Goal: Find specific page/section: Find specific page/section

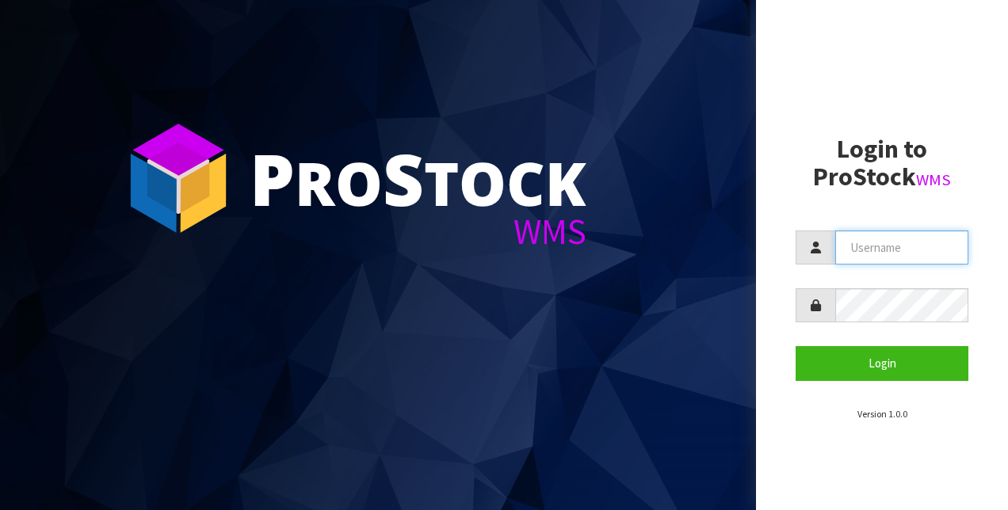
click at [910, 249] on input "text" at bounding box center [901, 248] width 133 height 34
type input "[PERSON_NAME][EMAIL_ADDRESS][PERSON_NAME][DOMAIN_NAME]"
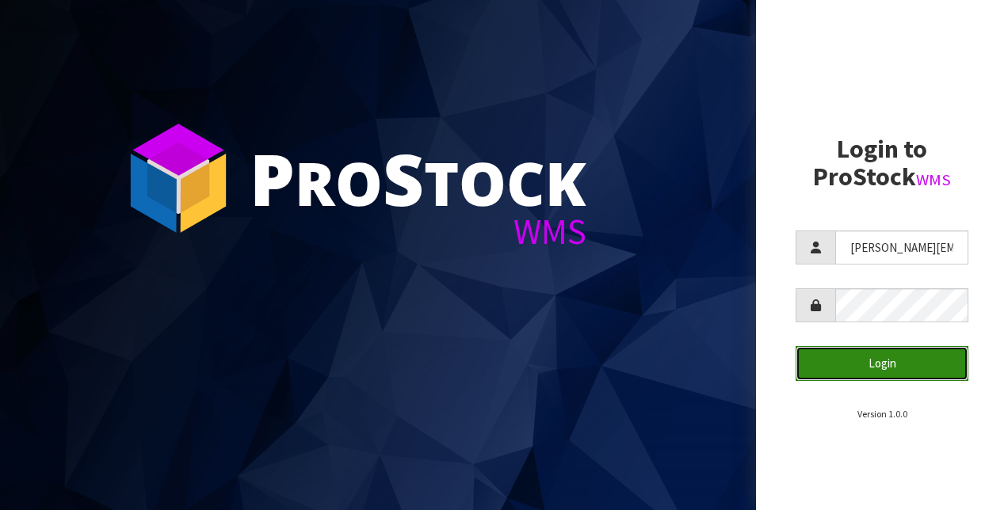
click at [869, 373] on button "Login" at bounding box center [881, 363] width 173 height 34
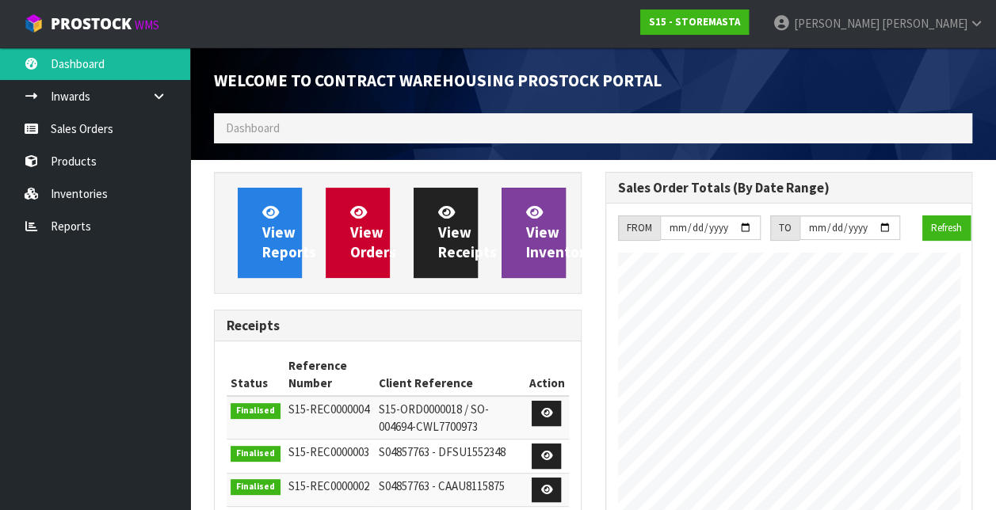
scroll to position [680, 391]
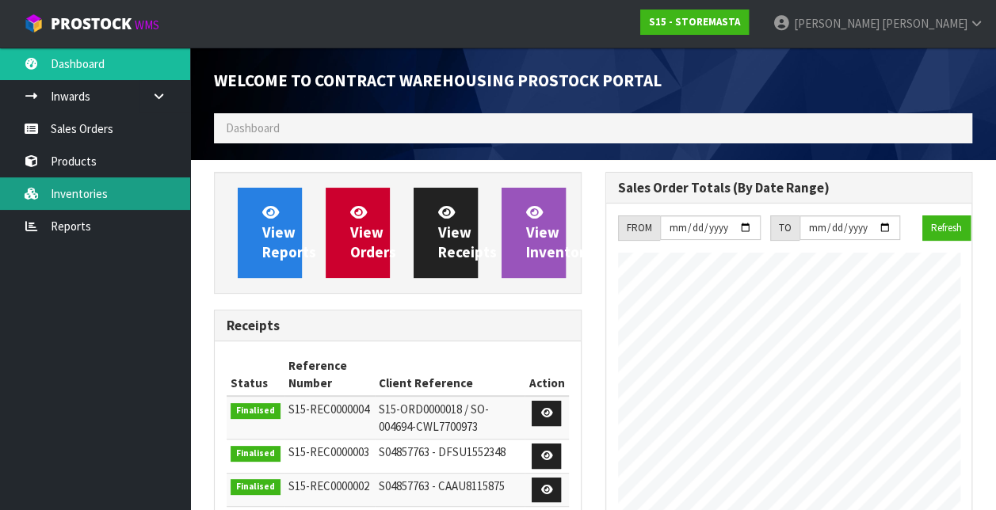
click at [88, 195] on link "Inventories" at bounding box center [95, 193] width 190 height 32
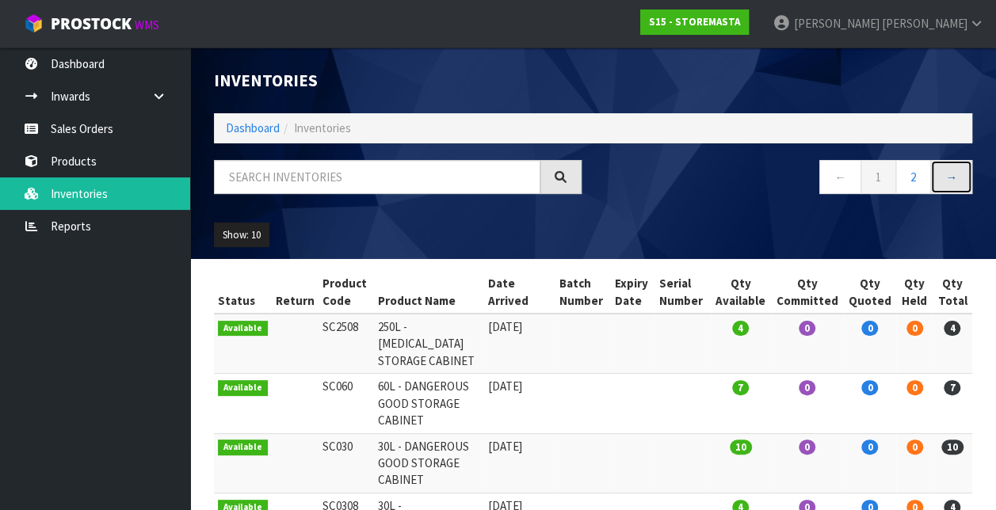
click at [960, 170] on link "→" at bounding box center [951, 177] width 42 height 34
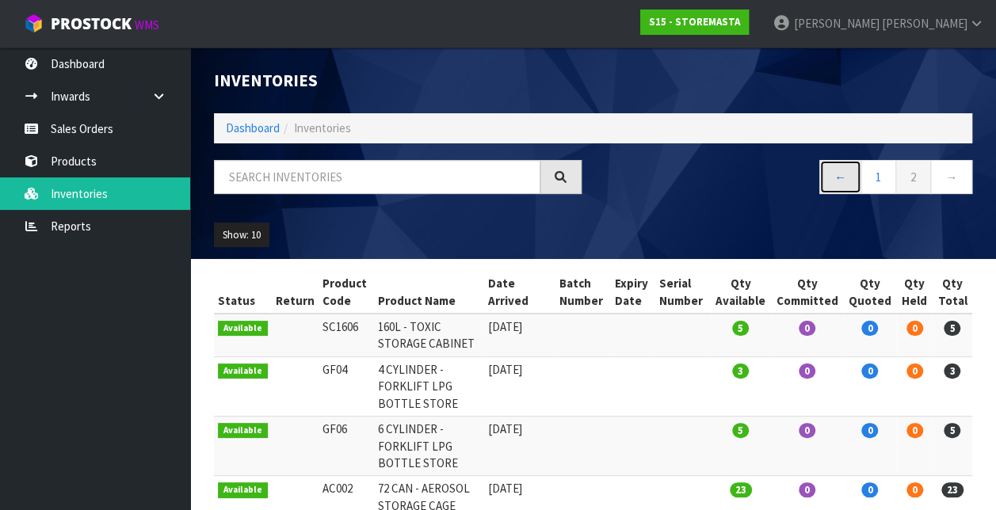
click at [848, 179] on link "←" at bounding box center [840, 177] width 42 height 34
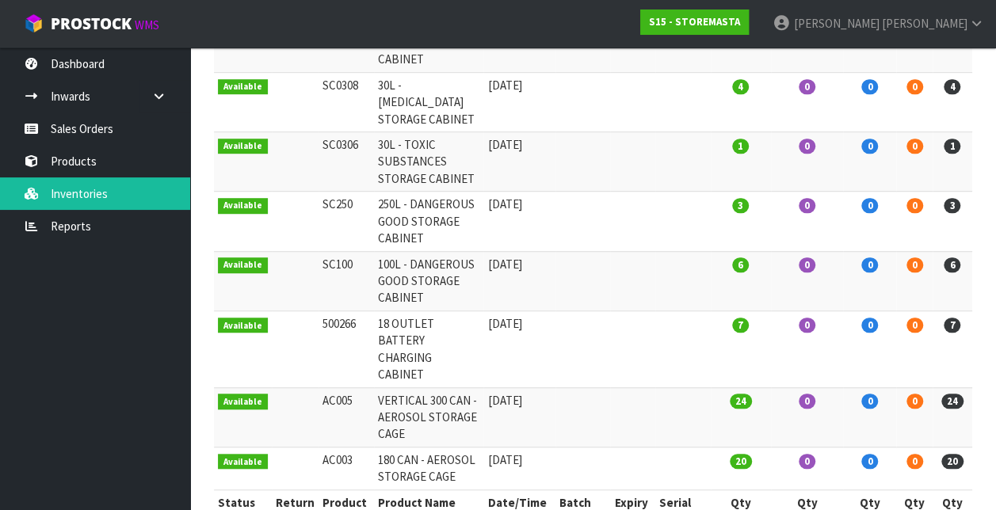
scroll to position [433, 0]
